Goal: Find contact information: Find contact information

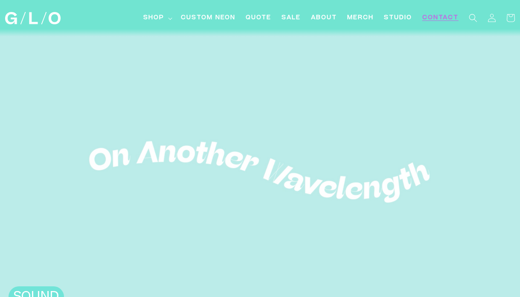
click at [433, 19] on span "Contact" at bounding box center [440, 18] width 36 height 9
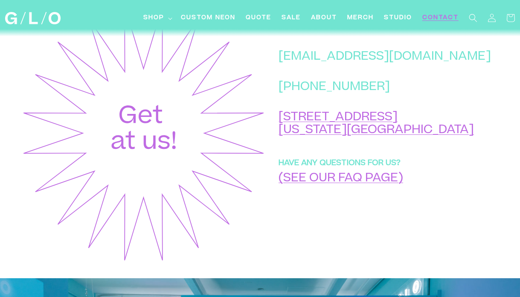
scroll to position [386, 0]
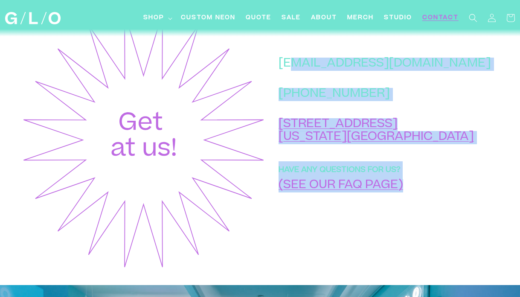
drag, startPoint x: 461, startPoint y: 72, endPoint x: 330, endPoint y: 66, distance: 131.1
click at [330, 66] on div "hello@glo-studio.com +1 (917) 397-2271 45 Market St New York, NY 10002 HAVE ANY…" at bounding box center [382, 139] width 233 height 259
click at [431, 100] on p "[PHONE_NUMBER]" at bounding box center [385, 94] width 212 height 13
drag, startPoint x: 318, startPoint y: 72, endPoint x: 453, endPoint y: 80, distance: 134.6
click at [453, 80] on div "hello@glo-studio.com +1 (917) 397-2271 45 Market St New York, NY 10002 HAVE ANY…" at bounding box center [382, 139] width 233 height 259
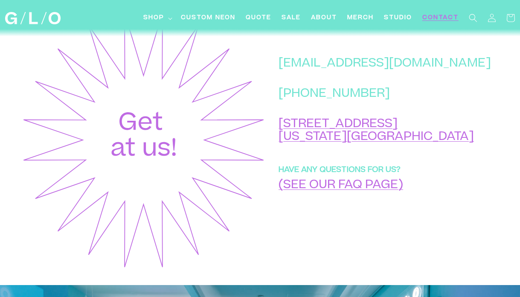
click at [310, 73] on div "hello@glo-studio.com +1 (917) 397-2271 45 Market St New York, NY 10002 HAVE ANY…" at bounding box center [382, 139] width 233 height 259
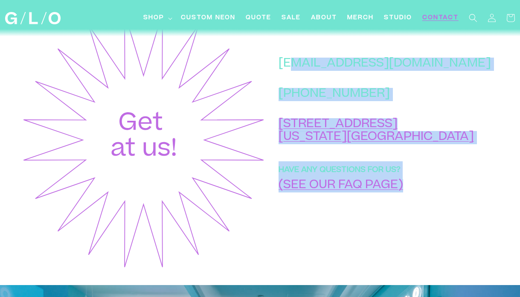
drag, startPoint x: 316, startPoint y: 73, endPoint x: 326, endPoint y: 74, distance: 9.8
click at [327, 74] on div "hello@glo-studio.com +1 (917) 397-2271 45 Market St New York, NY 10002 HAVE ANY…" at bounding box center [382, 139] width 233 height 259
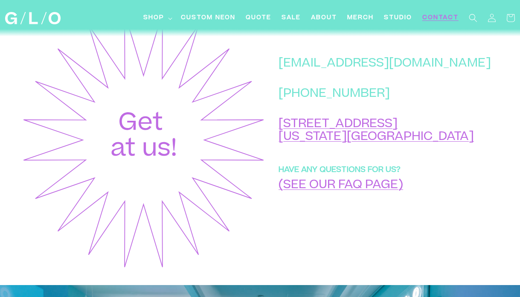
click at [305, 73] on div "hello@glo-studio.com +1 (917) 397-2271 45 Market St New York, NY 10002 HAVE ANY…" at bounding box center [382, 139] width 233 height 259
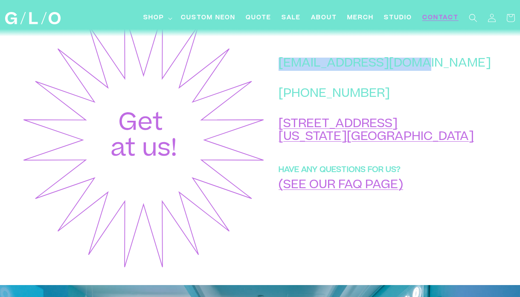
drag, startPoint x: 318, startPoint y: 75, endPoint x: 450, endPoint y: 73, distance: 131.8
click at [450, 71] on p "[EMAIL_ADDRESS][DOMAIN_NAME]" at bounding box center [385, 64] width 212 height 13
copy p "[EMAIL_ADDRESS][DOMAIN_NAME]"
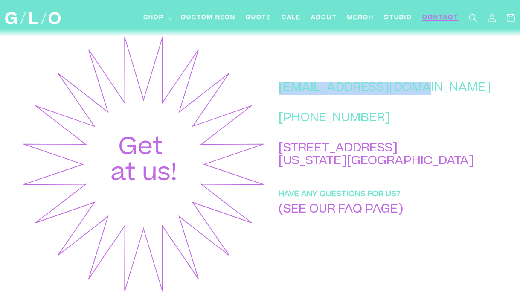
scroll to position [342, 0]
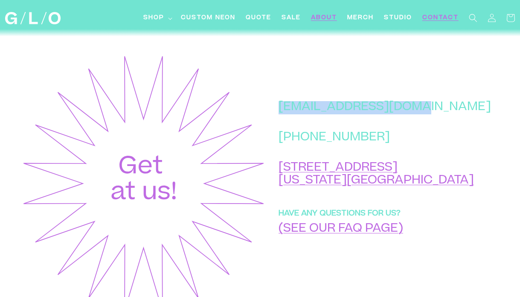
click at [315, 18] on span "About" at bounding box center [324, 18] width 26 height 9
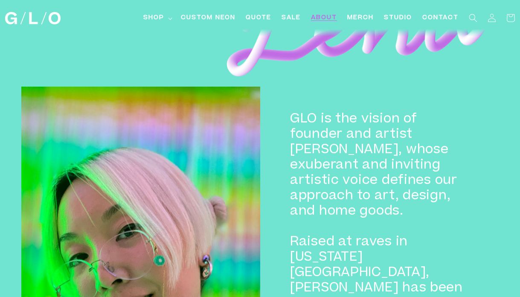
scroll to position [625, 0]
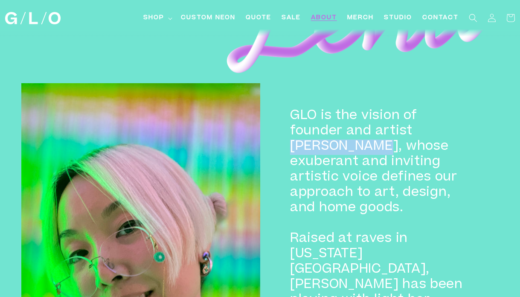
drag, startPoint x: 415, startPoint y: 133, endPoint x: 348, endPoint y: 151, distance: 70.0
click at [348, 151] on h2 "GLO is the vision of founder and artist [PERSON_NAME], whose exuberant and invi…" at bounding box center [379, 293] width 179 height 369
copy h2 "[PERSON_NAME]"
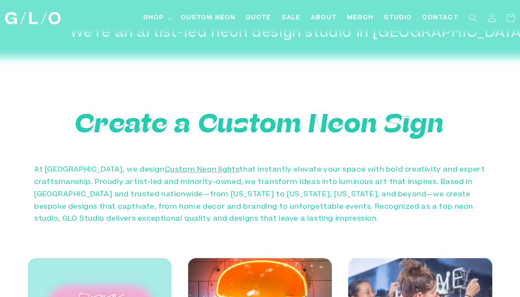
scroll to position [346, 0]
